Goal: Information Seeking & Learning: Learn about a topic

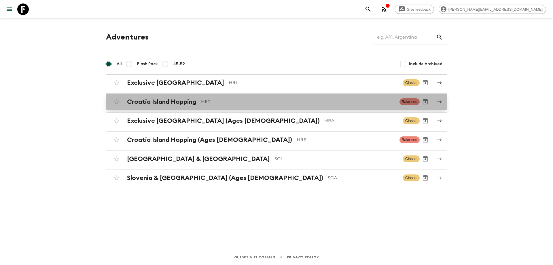
click at [283, 102] on p "HR2" at bounding box center [298, 101] width 194 height 7
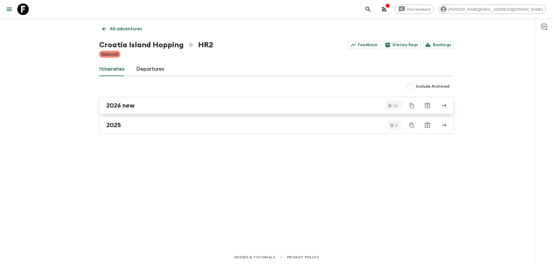
click at [155, 103] on div "2026 new" at bounding box center [270, 105] width 329 height 7
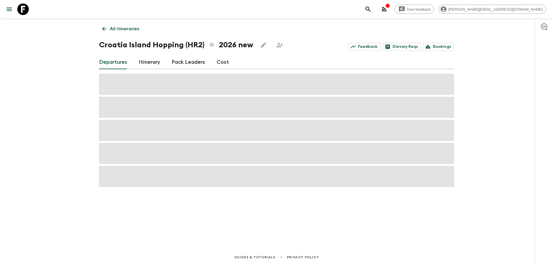
click at [217, 60] on link "Cost" at bounding box center [223, 62] width 12 height 14
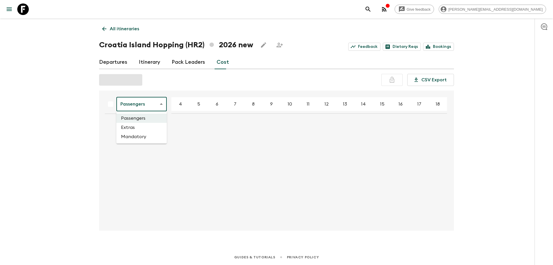
click at [159, 105] on body "Give feedback [PERSON_NAME][EMAIL_ADDRESS][DOMAIN_NAME] All itineraries [GEOGRA…" at bounding box center [276, 132] width 553 height 265
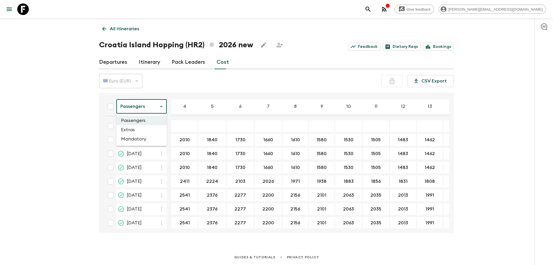
click at [66, 143] on div at bounding box center [276, 132] width 553 height 265
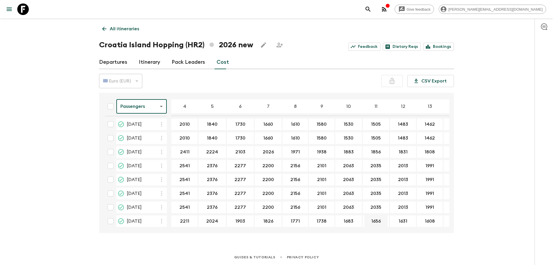
scroll to position [88, 0]
